Goal: Task Accomplishment & Management: Manage account settings

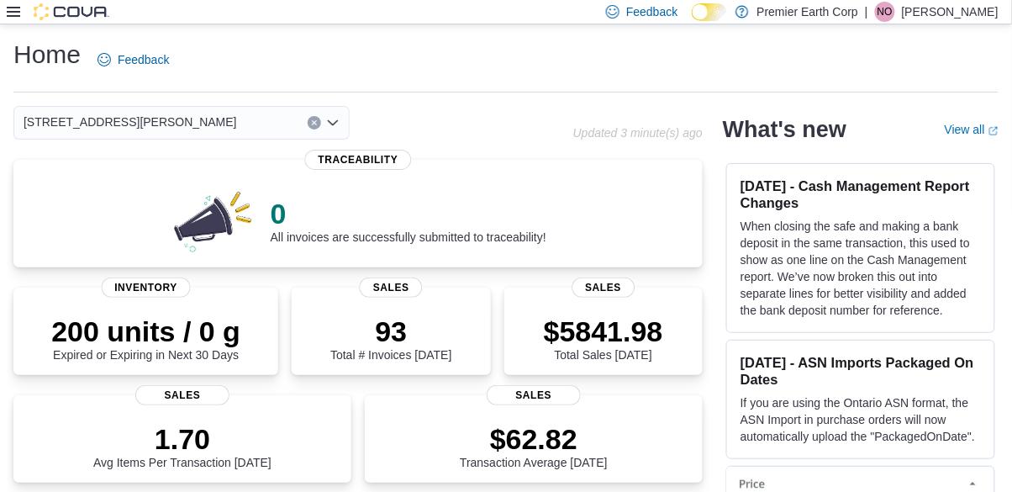
click at [941, 17] on p "[PERSON_NAME]" at bounding box center [950, 12] width 97 height 20
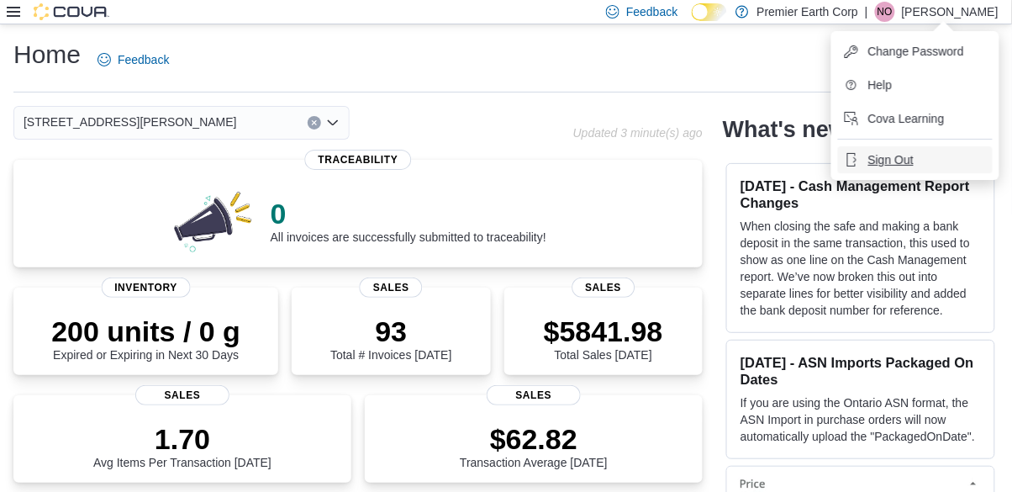
click at [909, 162] on span "Sign Out" at bounding box center [890, 159] width 45 height 17
click at [895, 154] on span "Sign Out" at bounding box center [890, 159] width 45 height 17
